Goal: Task Accomplishment & Management: Manage account settings

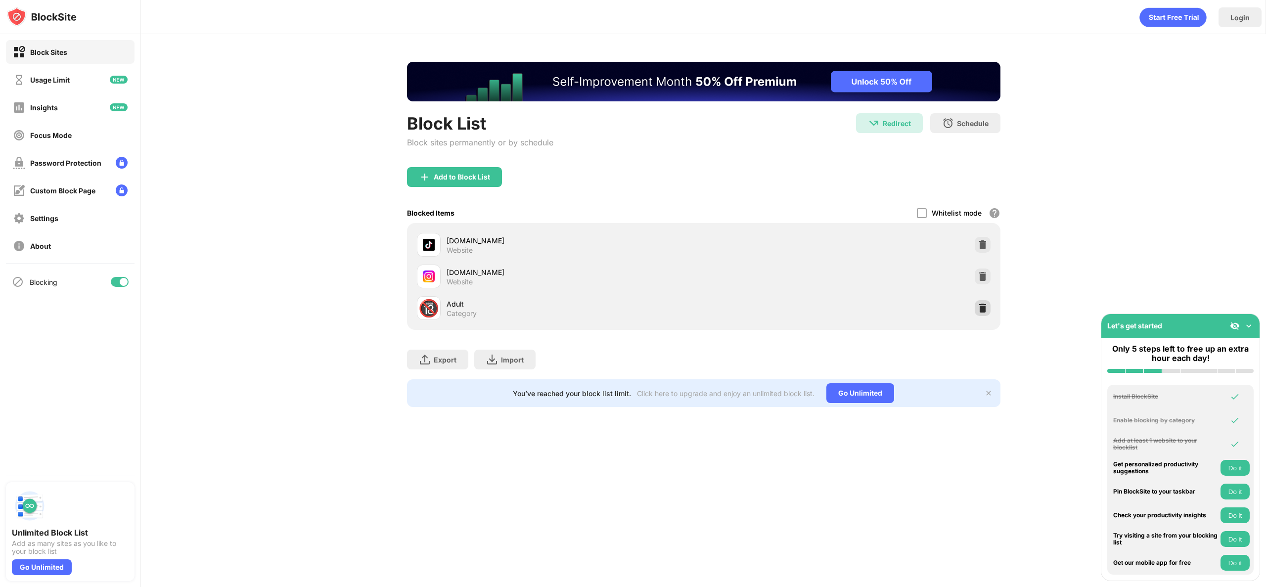
click at [979, 306] on img at bounding box center [983, 308] width 10 height 10
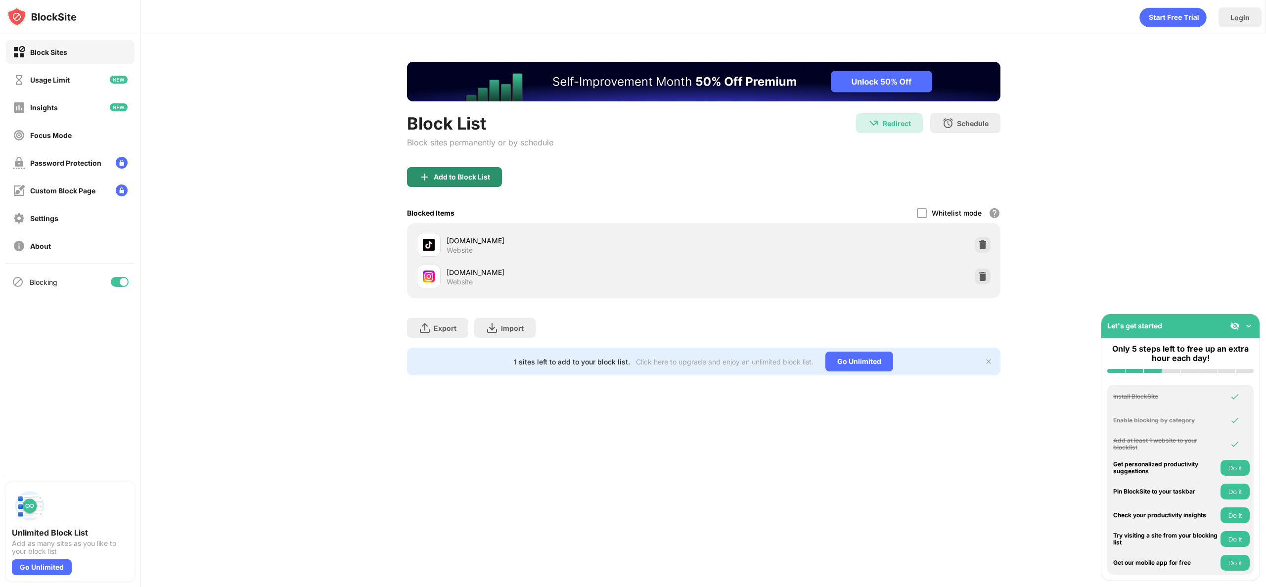
click at [485, 181] on div "Add to Block List" at bounding box center [454, 177] width 95 height 20
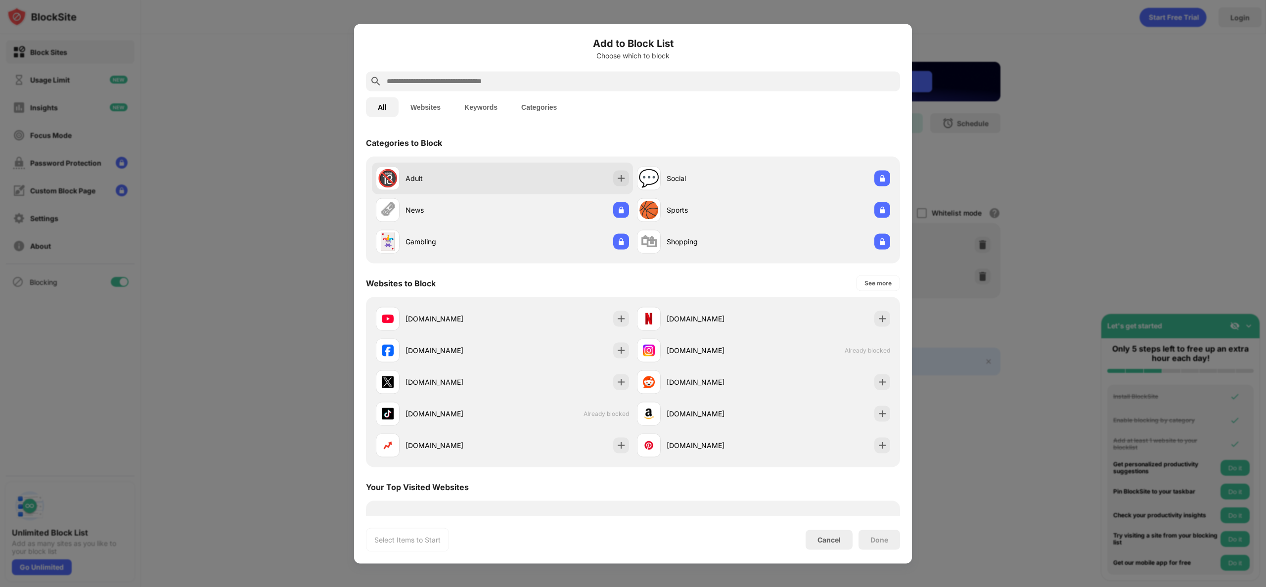
click at [485, 178] on div "Adult" at bounding box center [454, 178] width 97 height 10
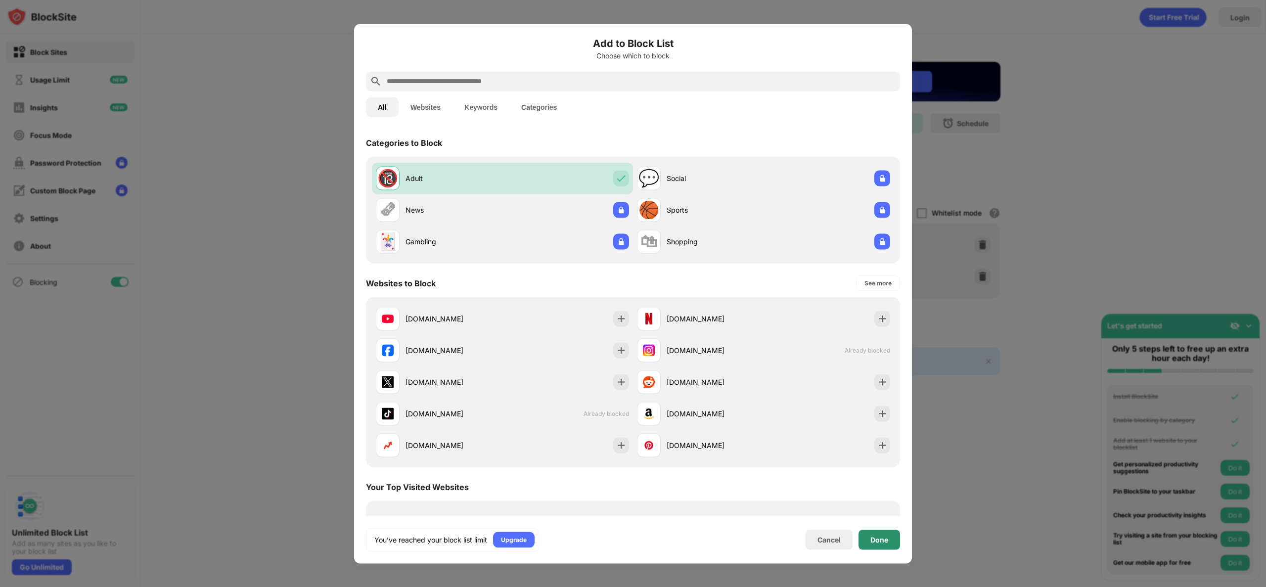
click at [881, 537] on div "Done" at bounding box center [879, 540] width 18 height 8
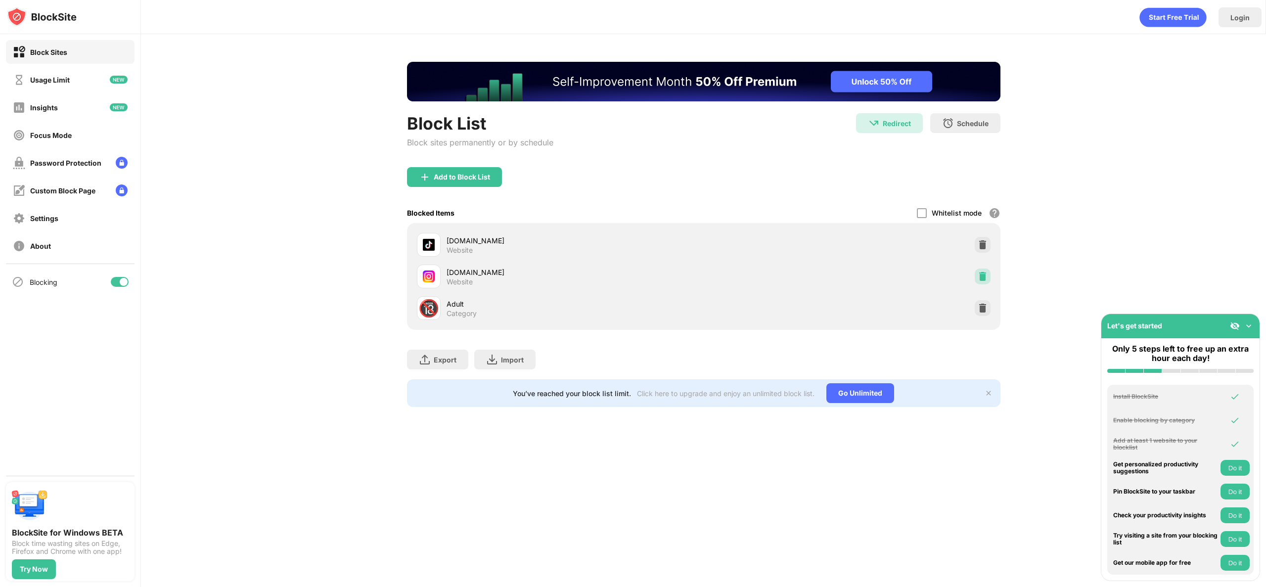
click at [983, 276] on img at bounding box center [983, 277] width 10 height 10
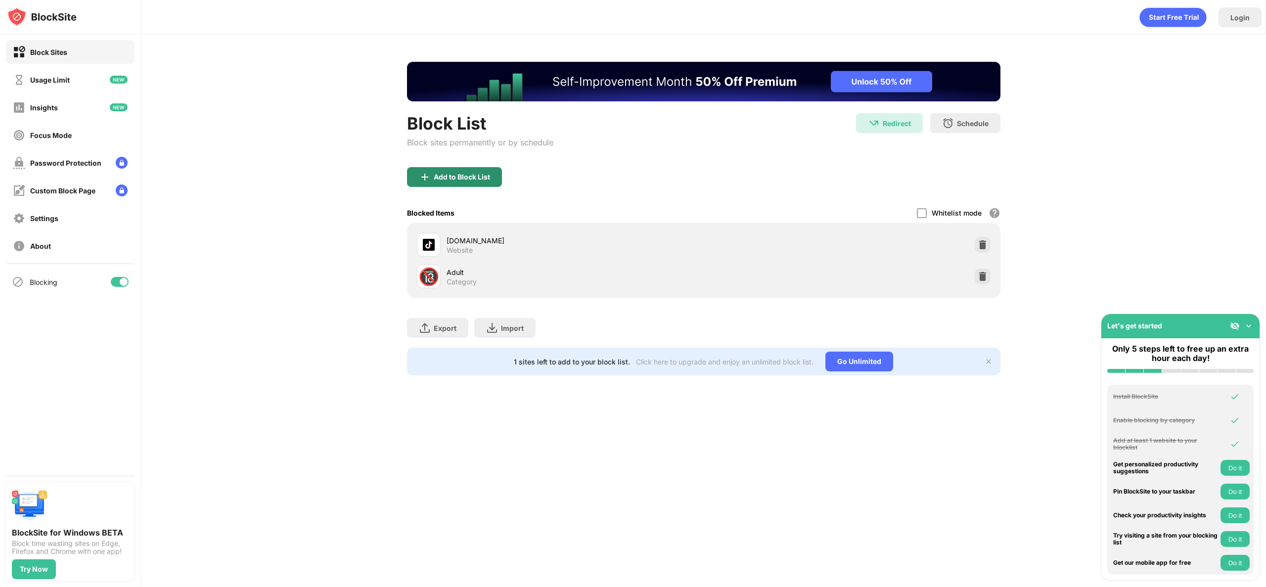
click at [483, 176] on div "Add to Block List" at bounding box center [462, 177] width 56 height 8
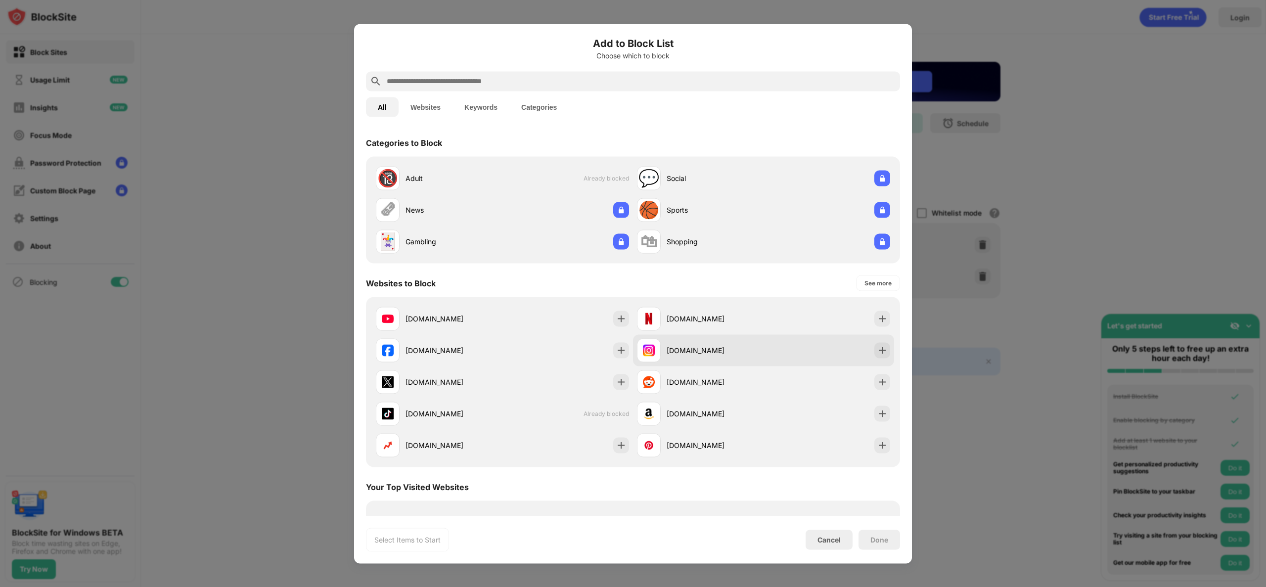
click at [740, 358] on div "[DOMAIN_NAME]" at bounding box center [700, 350] width 127 height 24
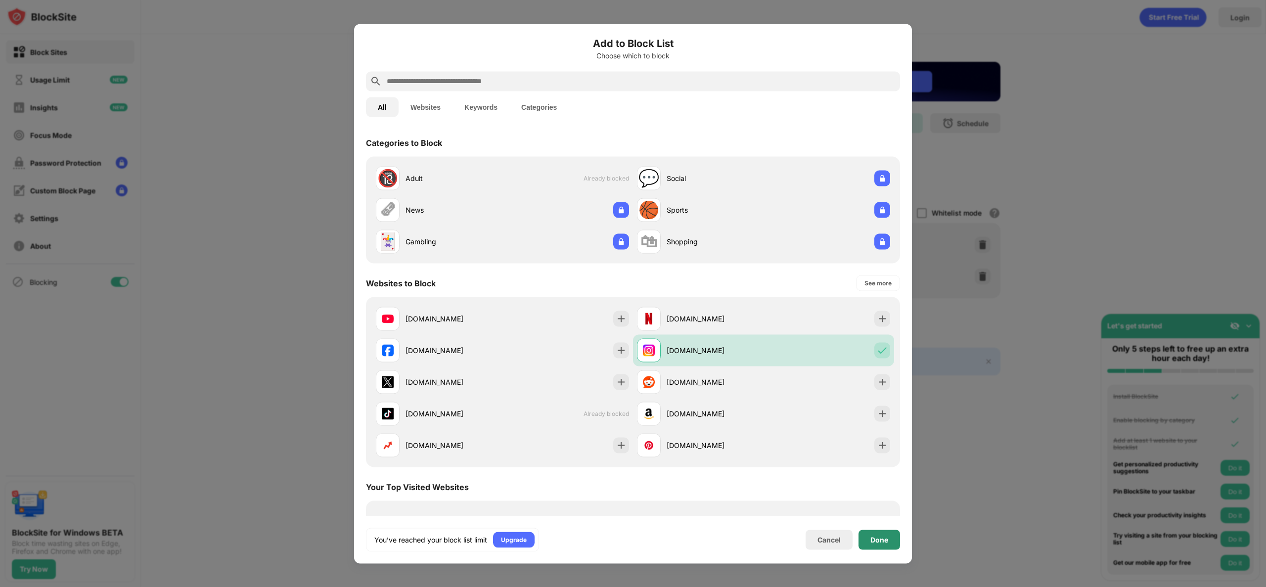
click at [881, 539] on div "Done" at bounding box center [879, 540] width 18 height 8
